Goal: Transaction & Acquisition: Purchase product/service

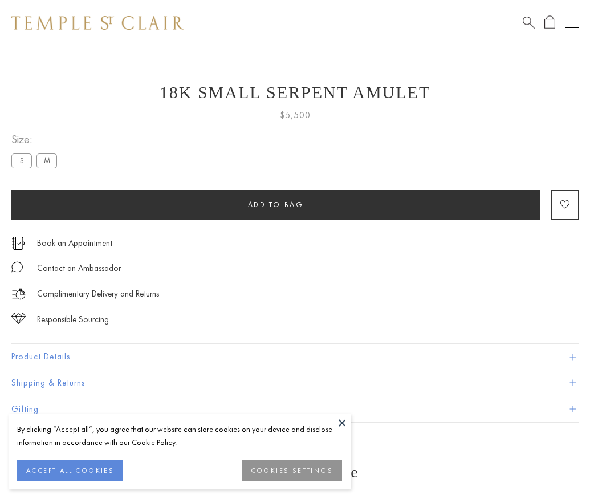
click at [275, 204] on span "Add to bag" at bounding box center [276, 205] width 56 height 10
